Goal: Transaction & Acquisition: Purchase product/service

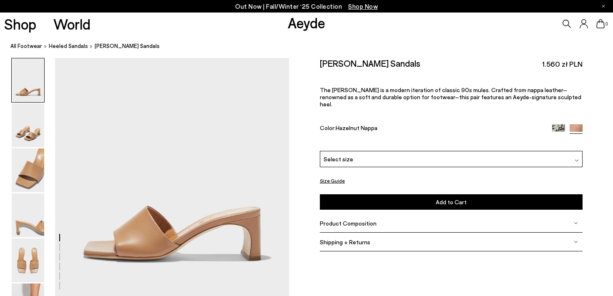
scroll to position [35, 0]
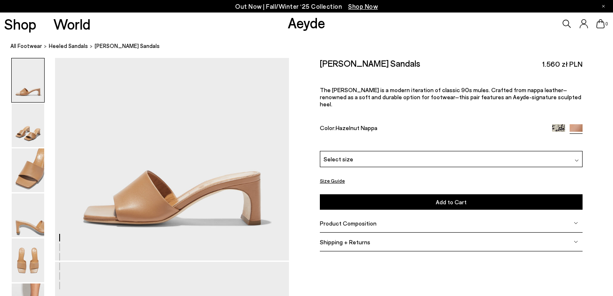
drag, startPoint x: 0, startPoint y: 0, endPoint x: 475, endPoint y: 151, distance: 498.0
click at [475, 151] on div "Select size" at bounding box center [451, 159] width 263 height 16
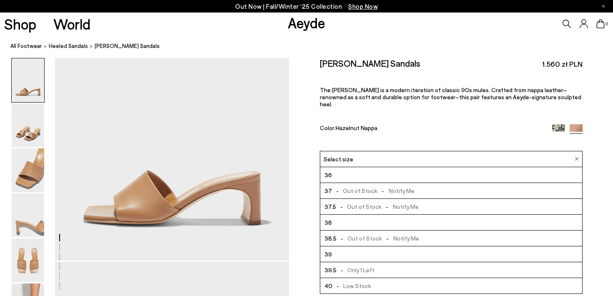
click at [475, 153] on div "Select size" at bounding box center [451, 159] width 263 height 16
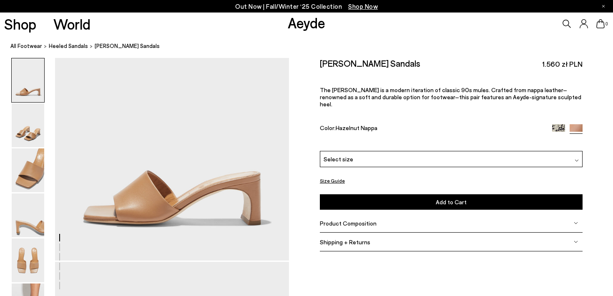
click at [476, 153] on div "Select size" at bounding box center [451, 159] width 263 height 16
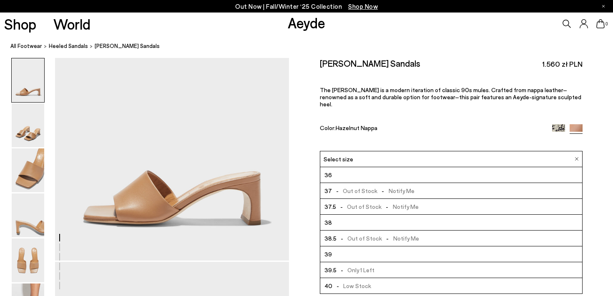
scroll to position [48, 0]
click at [455, 124] on div "Color: Hazelnut Nappa" at bounding box center [432, 129] width 224 height 10
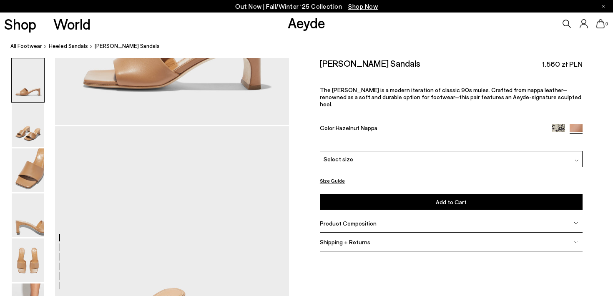
scroll to position [177, 0]
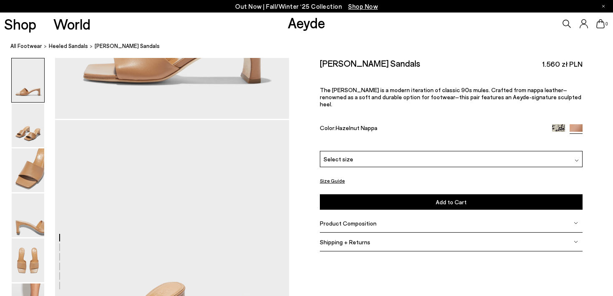
click at [328, 175] on button "Size Guide" at bounding box center [332, 180] width 25 height 10
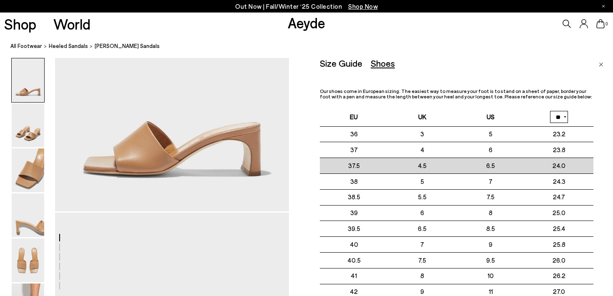
scroll to position [0, 0]
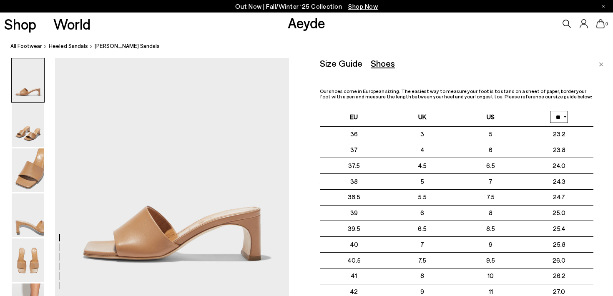
click at [380, 63] on div "Shoes" at bounding box center [382, 63] width 24 height 10
click at [600, 61] on link "Close" at bounding box center [600, 63] width 5 height 10
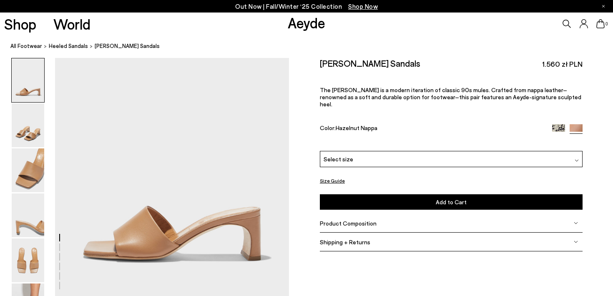
click at [559, 124] on img at bounding box center [558, 130] width 13 height 13
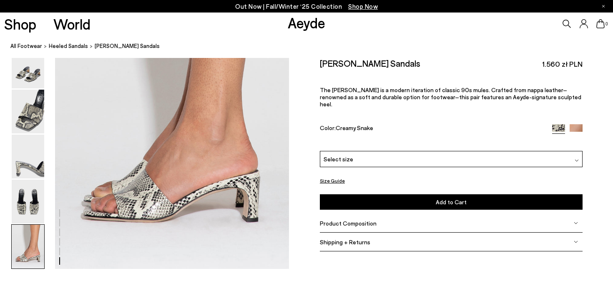
scroll to position [1594, 0]
click at [367, 154] on div "Select size" at bounding box center [451, 159] width 263 height 16
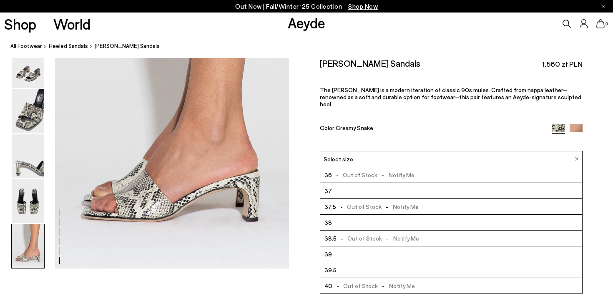
scroll to position [48, 0]
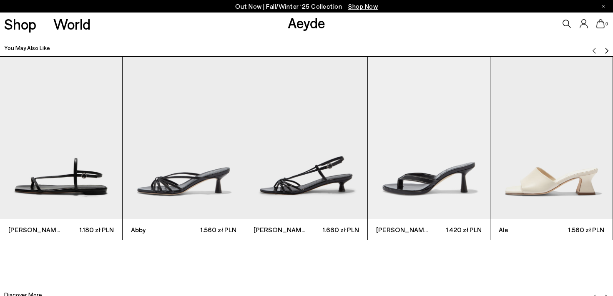
scroll to position [1887, 0]
